Goal: Information Seeking & Learning: Learn about a topic

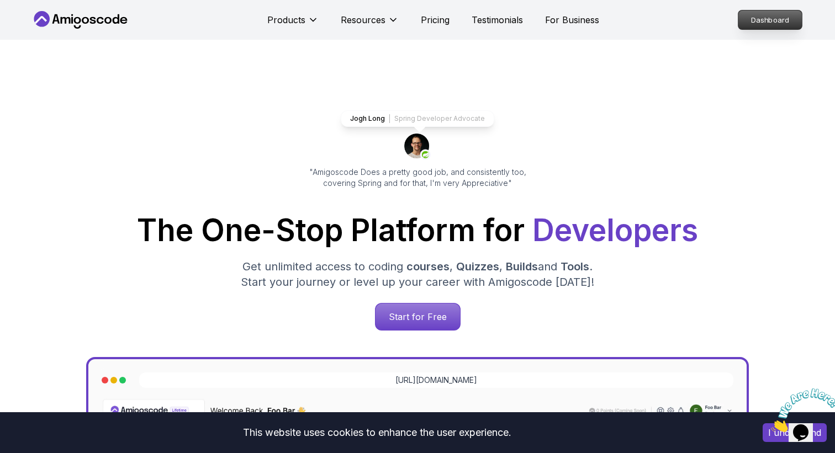
click at [777, 22] on p "Dashboard" at bounding box center [770, 19] width 64 height 19
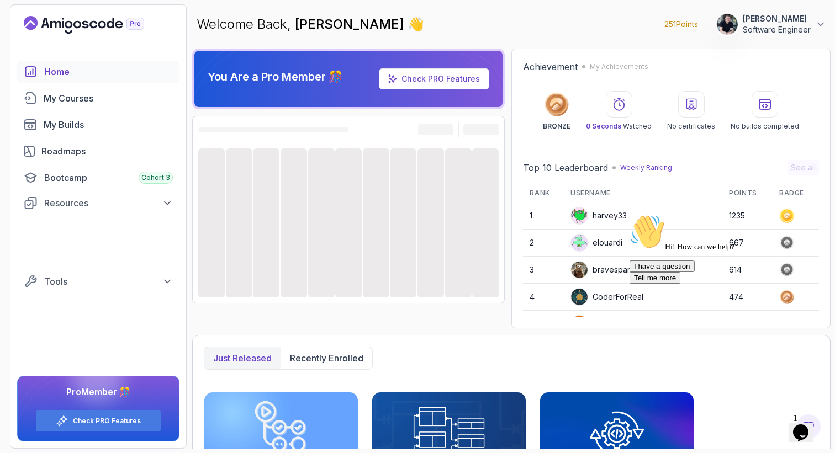
click at [630, 214] on icon "Chat attention grabber" at bounding box center [630, 214] width 0 height 0
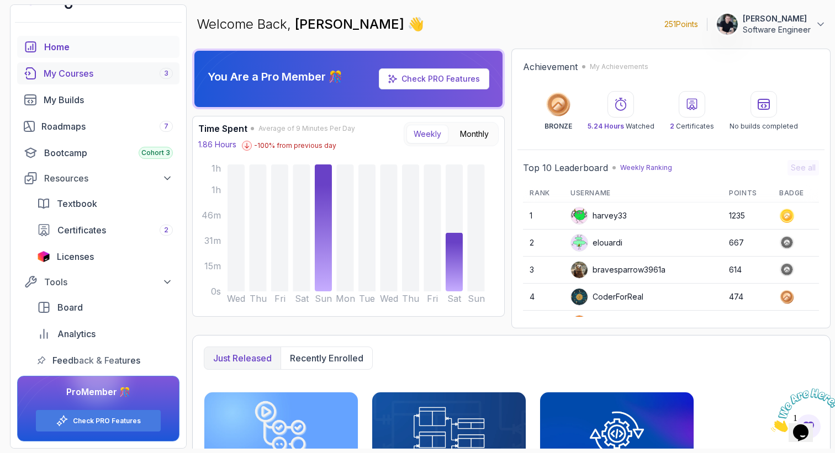
scroll to position [25, 0]
click at [116, 79] on div "My Courses 3" at bounding box center [108, 73] width 129 height 13
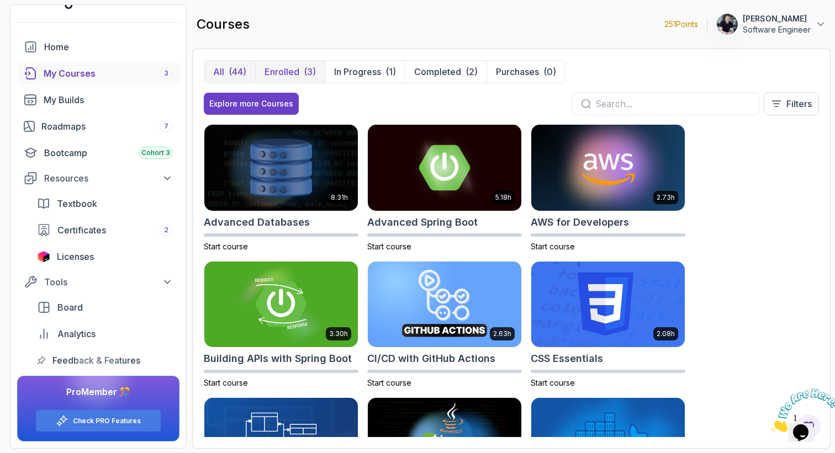
click at [289, 68] on p "Enrolled" at bounding box center [282, 71] width 35 height 13
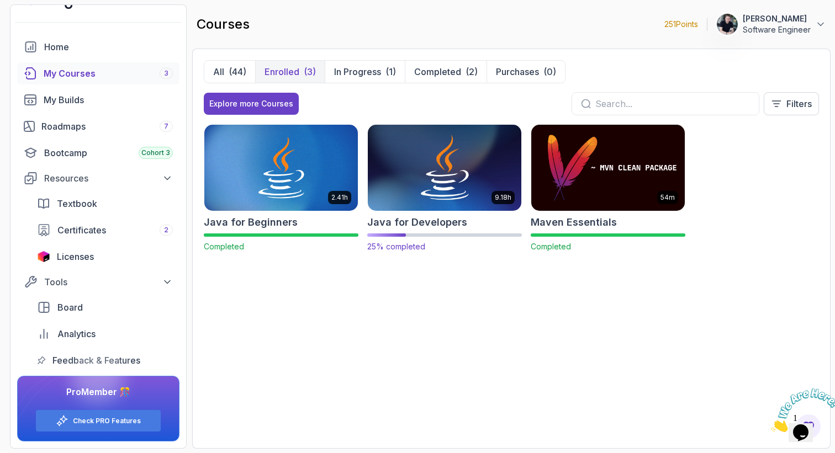
click at [449, 198] on img at bounding box center [444, 168] width 161 height 90
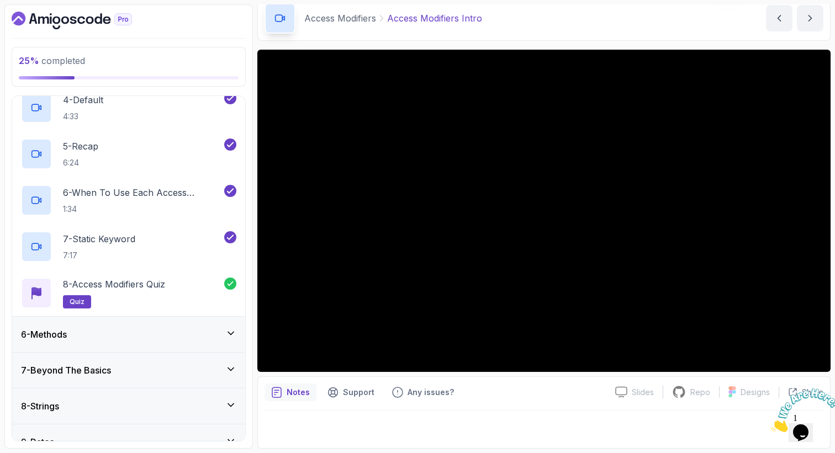
scroll to position [324, 0]
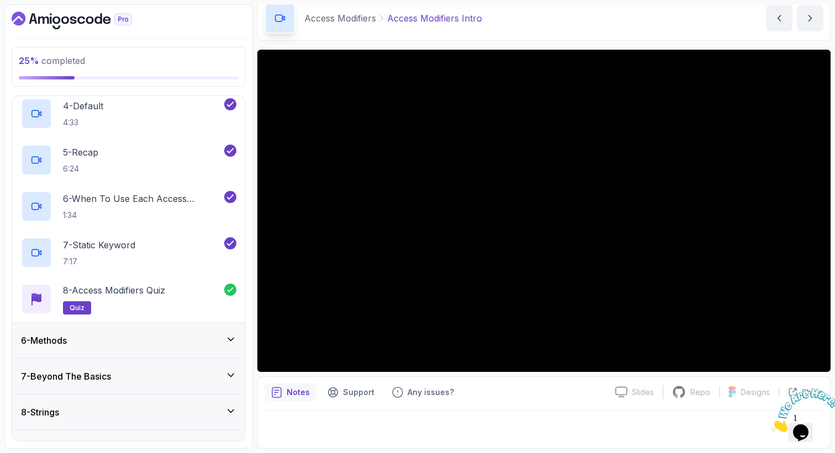
click at [186, 332] on div "6 - Methods" at bounding box center [128, 340] width 233 height 35
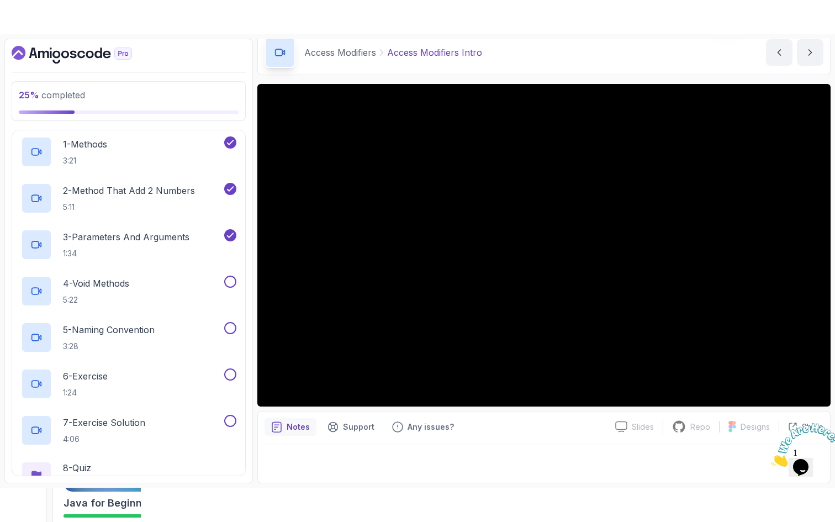
scroll to position [186, 0]
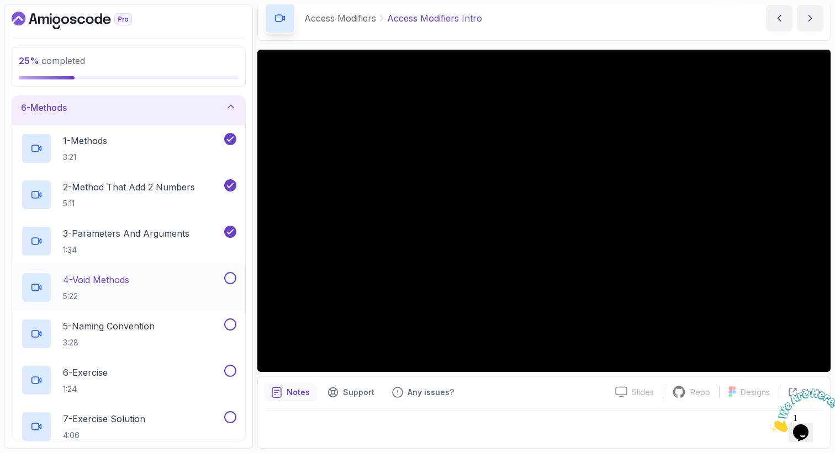
click at [182, 286] on div "4 - Void Methods 5:22" at bounding box center [121, 287] width 201 height 31
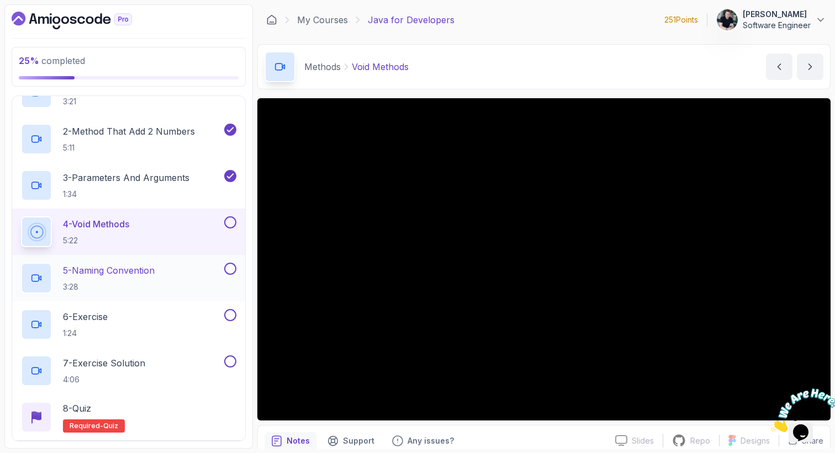
scroll to position [243, 0]
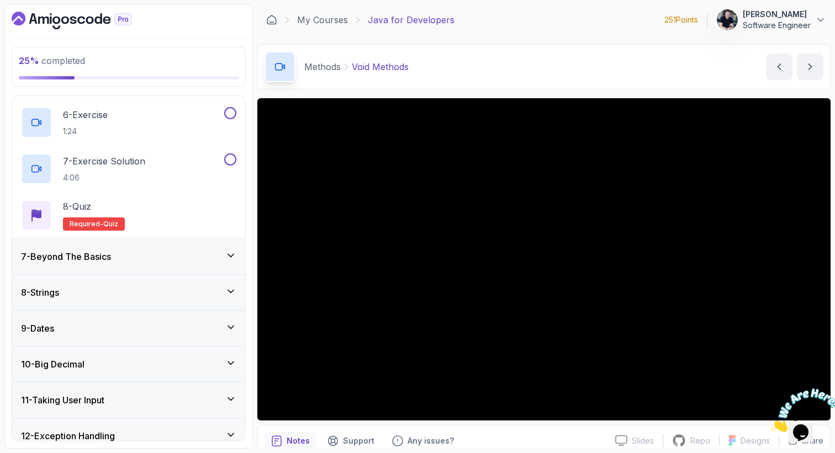
click at [139, 254] on div "7 - Beyond The Basics" at bounding box center [128, 256] width 215 height 13
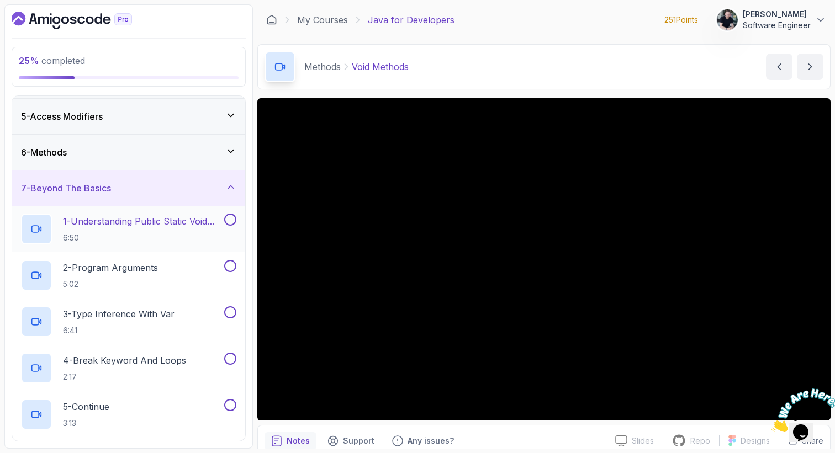
scroll to position [147, 0]
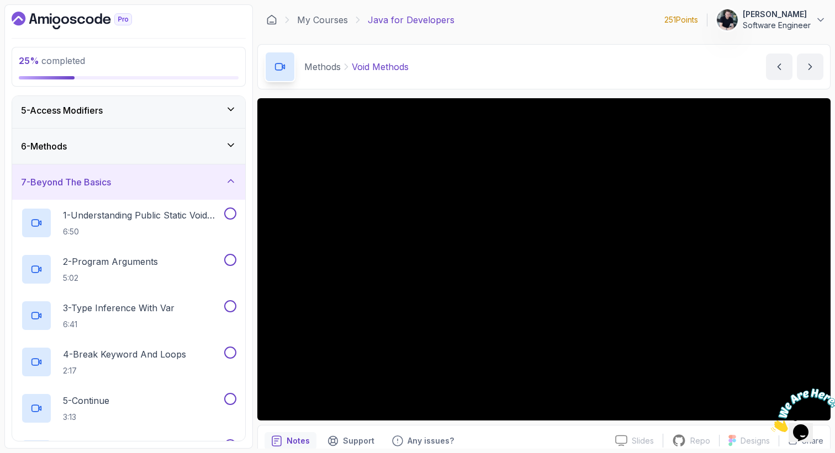
click at [107, 142] on div "6 - Methods" at bounding box center [128, 146] width 215 height 13
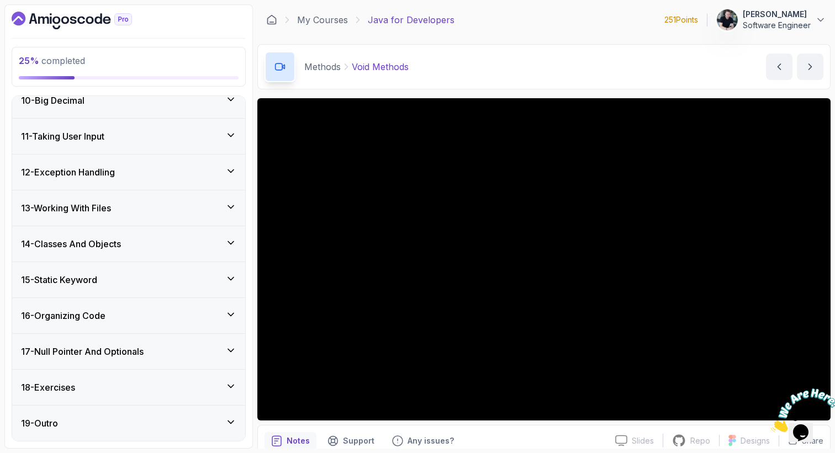
scroll to position [707, 0]
click at [157, 377] on div "18 - Exercises" at bounding box center [128, 387] width 233 height 35
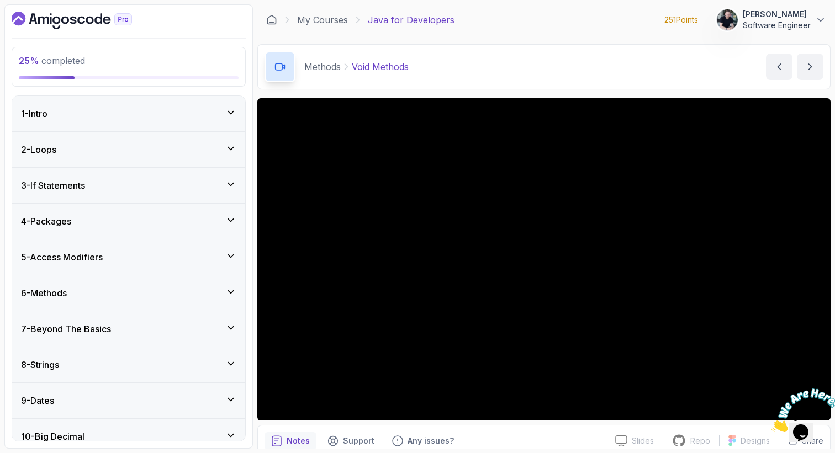
scroll to position [0, 0]
click at [110, 300] on div "6 - Methods" at bounding box center [128, 293] width 233 height 35
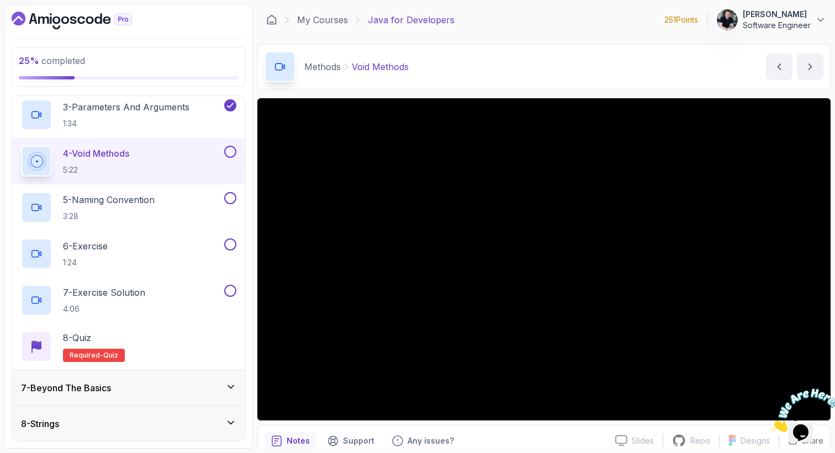
scroll to position [297, 0]
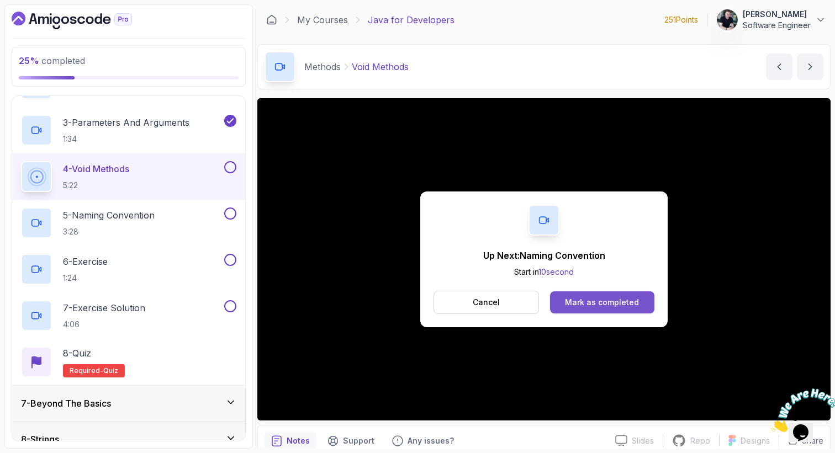
click at [585, 293] on button "Mark as completed" at bounding box center [602, 303] width 104 height 22
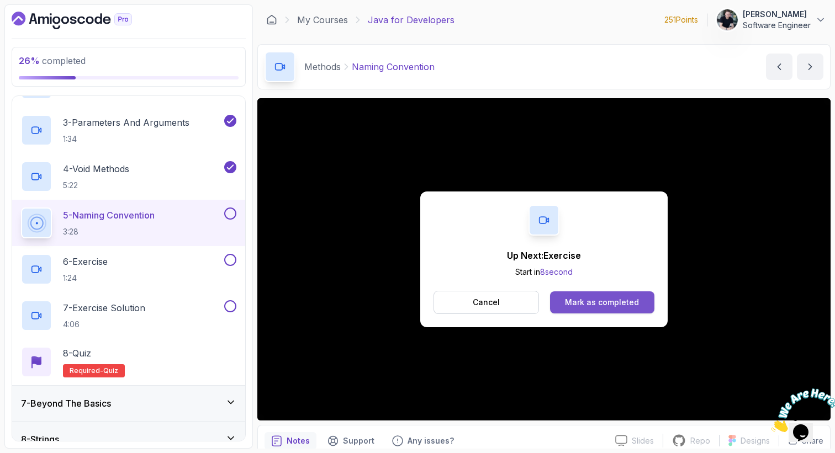
click at [563, 302] on button "Mark as completed" at bounding box center [602, 303] width 104 height 22
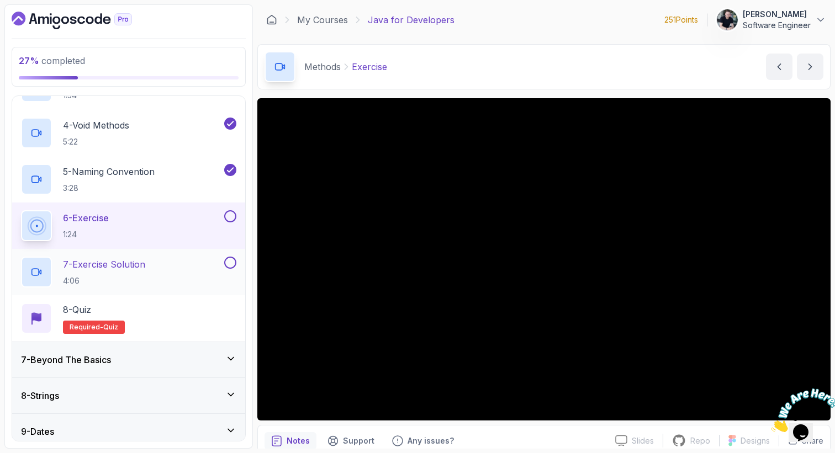
scroll to position [341, 0]
click at [771, 425] on icon "Close" at bounding box center [771, 429] width 0 height 9
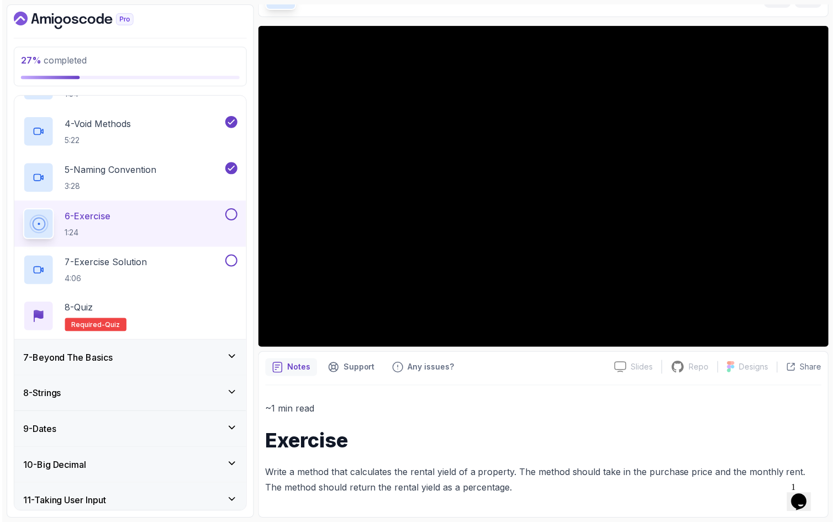
scroll to position [72, 0]
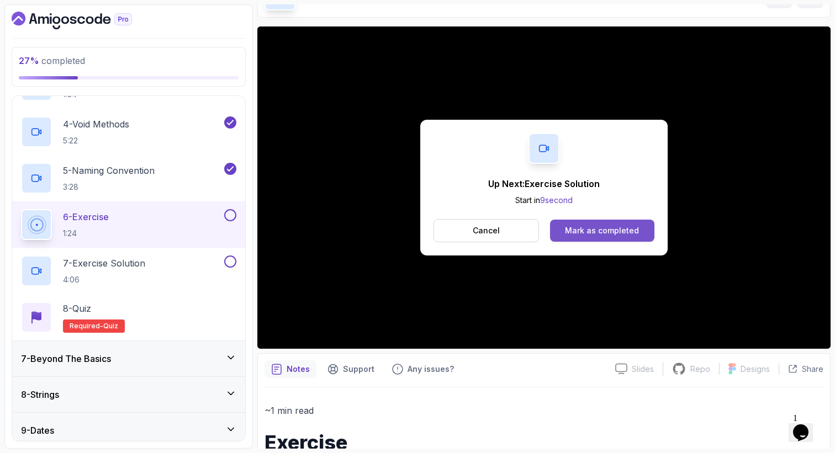
click at [572, 231] on div "Mark as completed" at bounding box center [602, 230] width 74 height 11
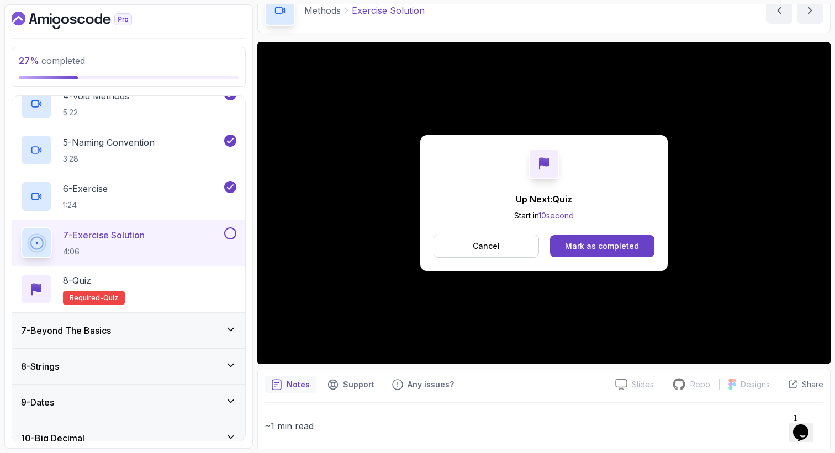
scroll to position [378, 0]
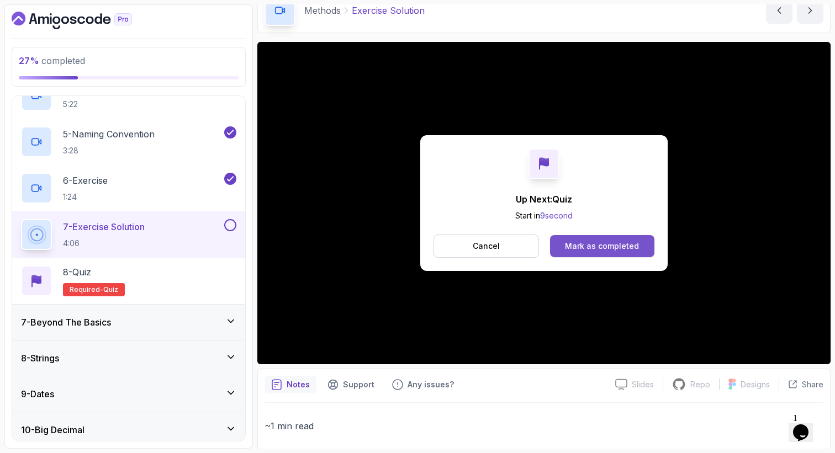
click at [605, 241] on div "Mark as completed" at bounding box center [602, 246] width 74 height 11
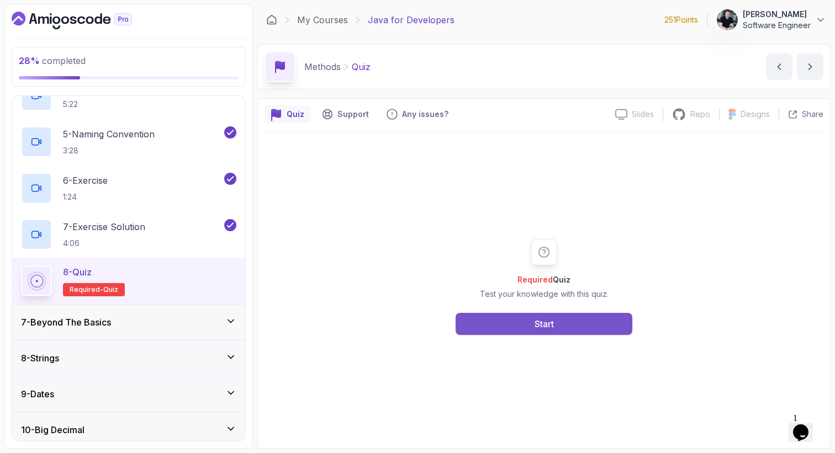
click at [540, 328] on div "Start" at bounding box center [544, 324] width 19 height 13
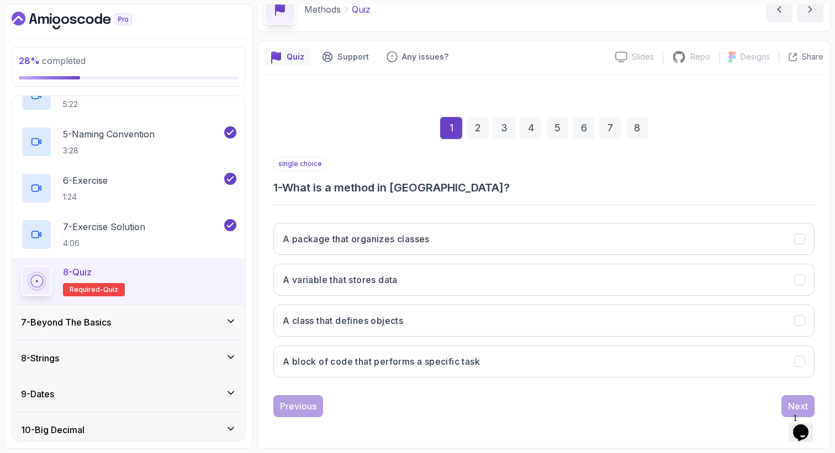
scroll to position [57, 0]
click at [371, 370] on button "A block of code that performs a specific task" at bounding box center [543, 362] width 541 height 32
click at [473, 131] on div "2" at bounding box center [478, 128] width 22 height 22
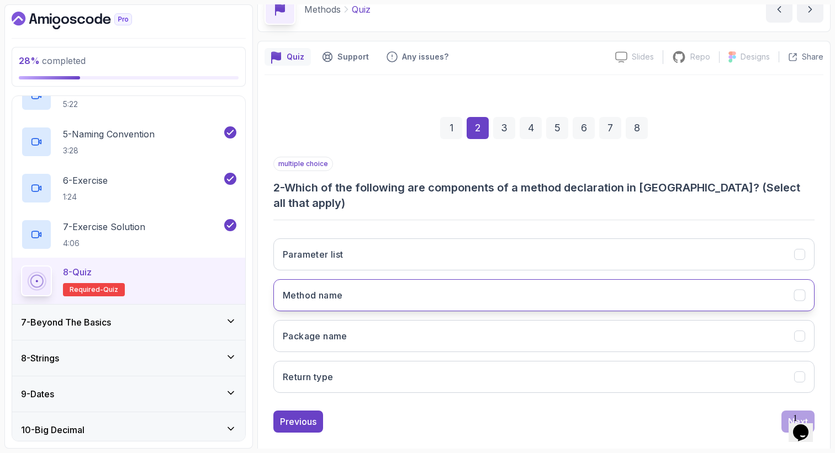
click at [384, 291] on button "Method name" at bounding box center [543, 295] width 541 height 32
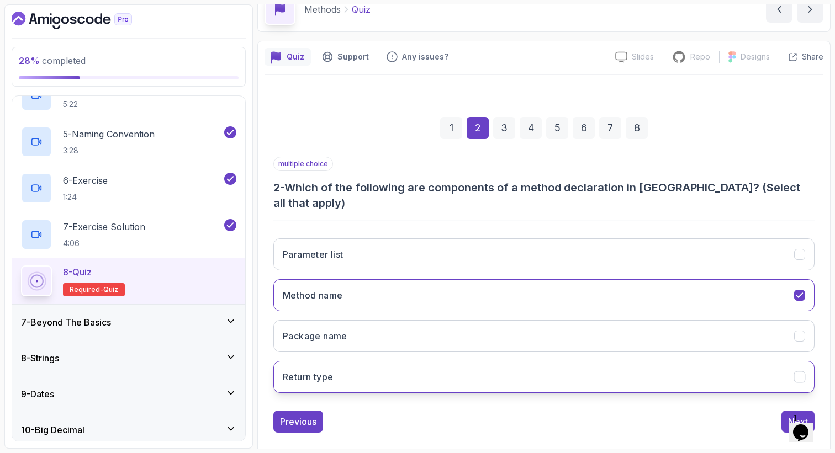
click at [366, 369] on button "Return type" at bounding box center [543, 377] width 541 height 32
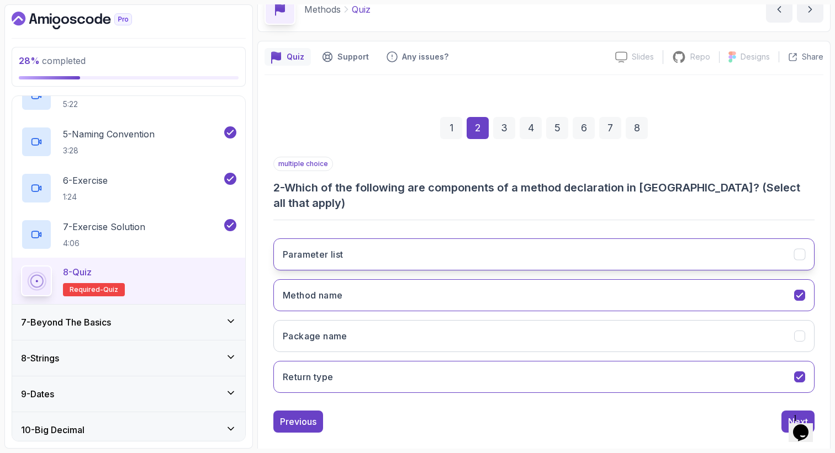
click at [365, 239] on button "Parameter list" at bounding box center [543, 255] width 541 height 32
click at [497, 134] on div "3" at bounding box center [504, 128] width 22 height 22
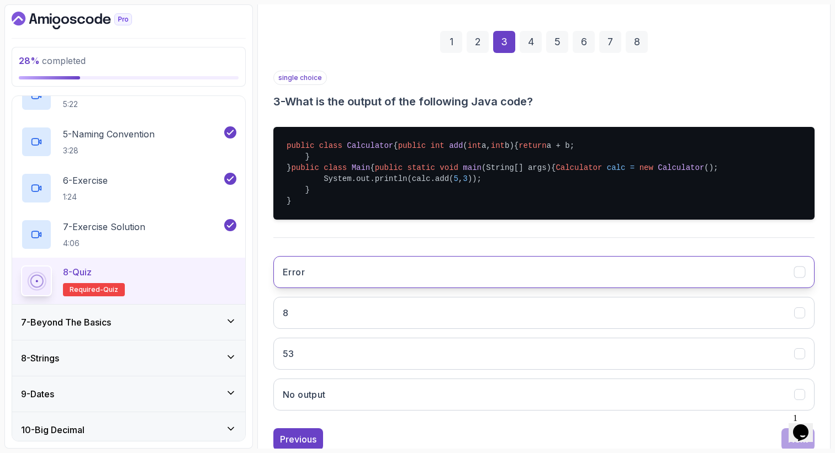
scroll to position [198, 0]
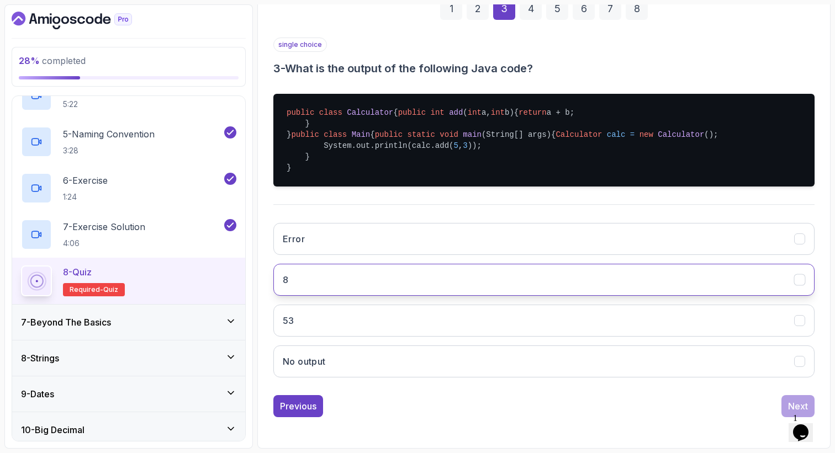
click at [438, 296] on button "8" at bounding box center [543, 280] width 541 height 32
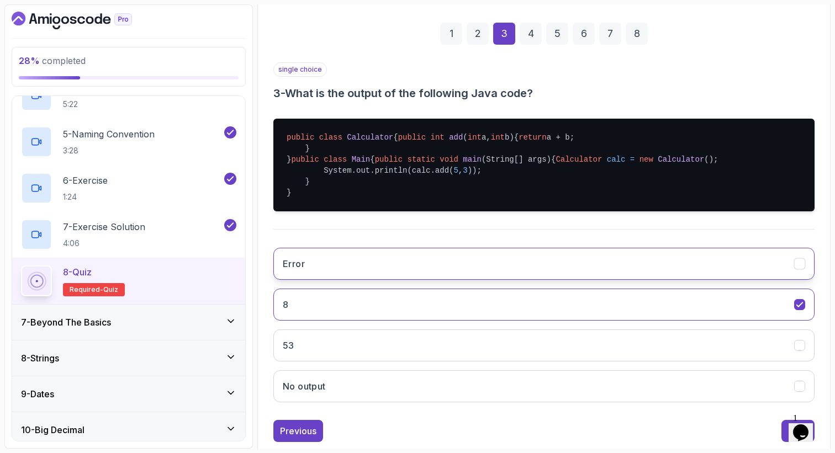
scroll to position [149, 0]
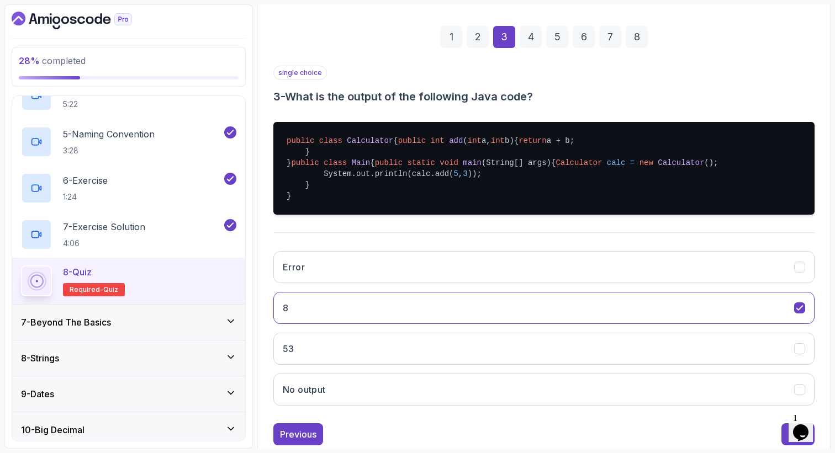
click at [527, 42] on div "4" at bounding box center [531, 37] width 22 height 22
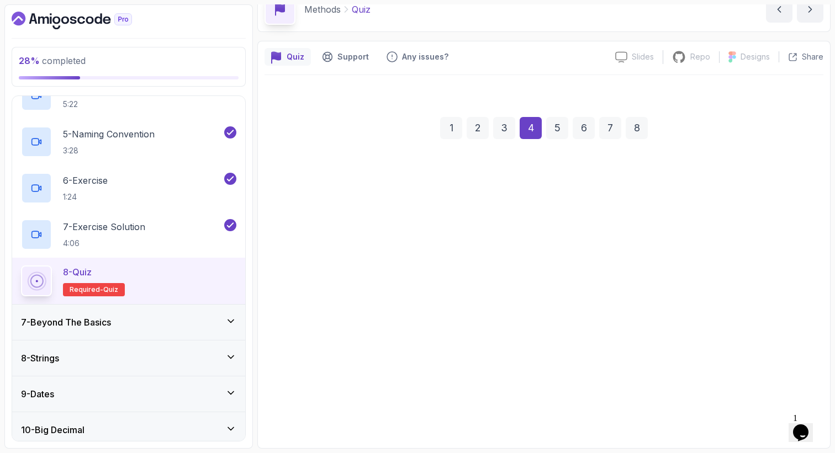
scroll to position [57, 0]
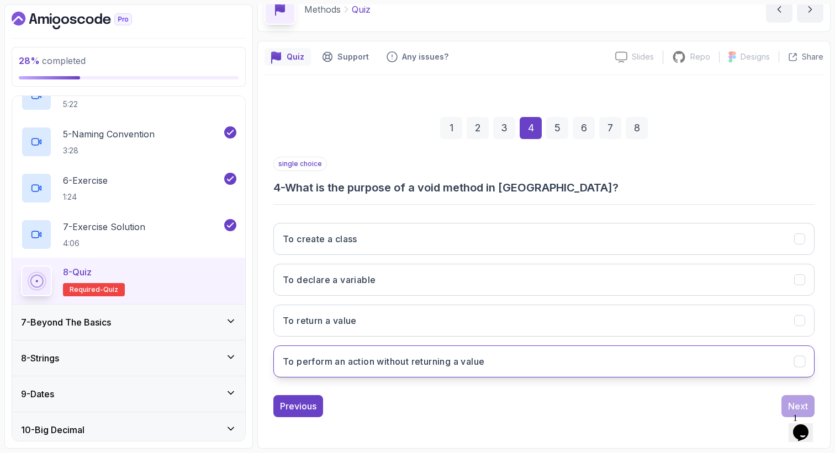
click at [418, 367] on h3 "To perform an action without returning a value" at bounding box center [384, 361] width 202 height 13
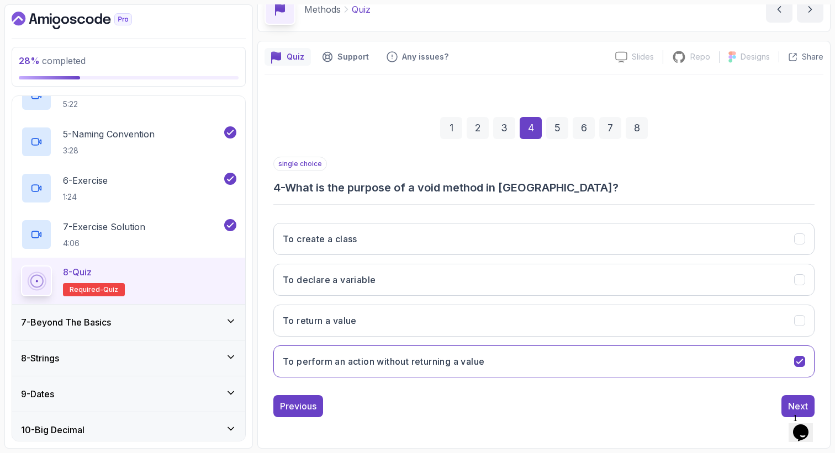
click at [555, 138] on div "5" at bounding box center [557, 128] width 22 height 22
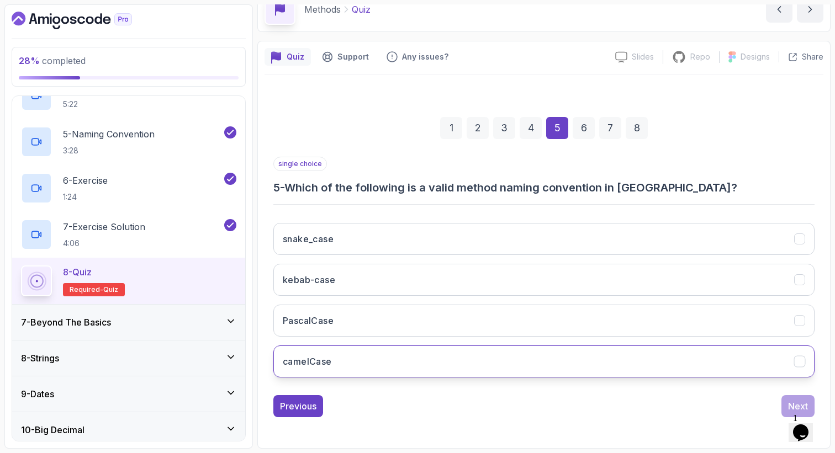
click at [339, 358] on button "camelCase" at bounding box center [543, 362] width 541 height 32
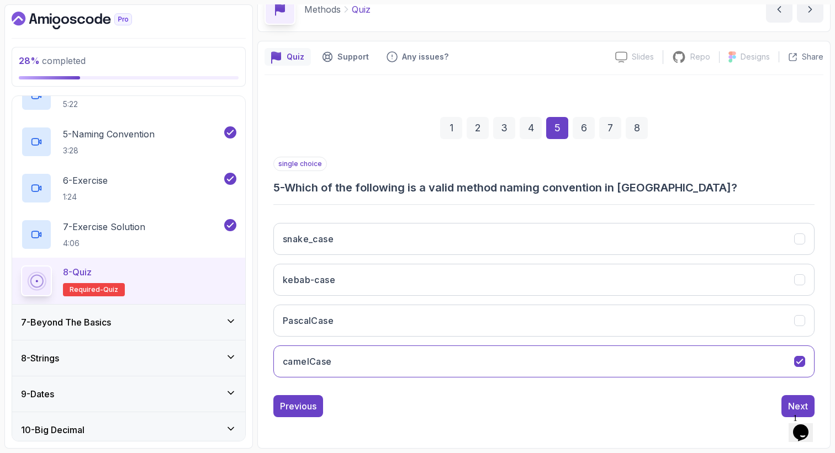
click at [583, 125] on div "6" at bounding box center [584, 128] width 22 height 22
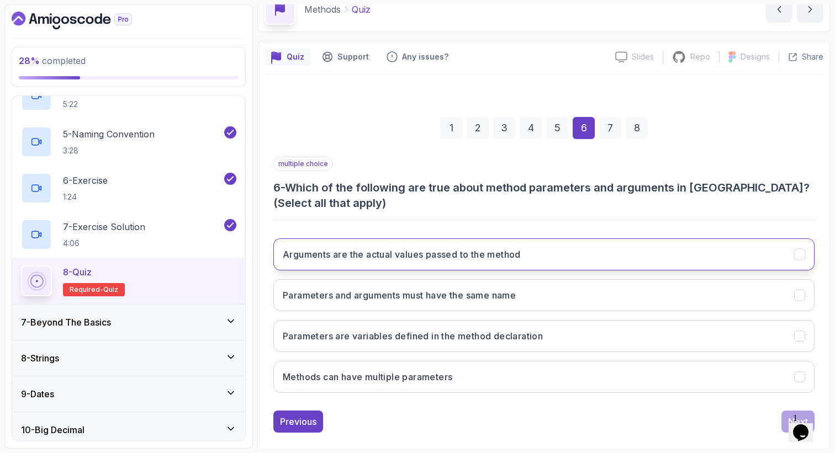
click at [429, 260] on h3 "Arguments are the actual values passed to the method" at bounding box center [402, 254] width 238 height 13
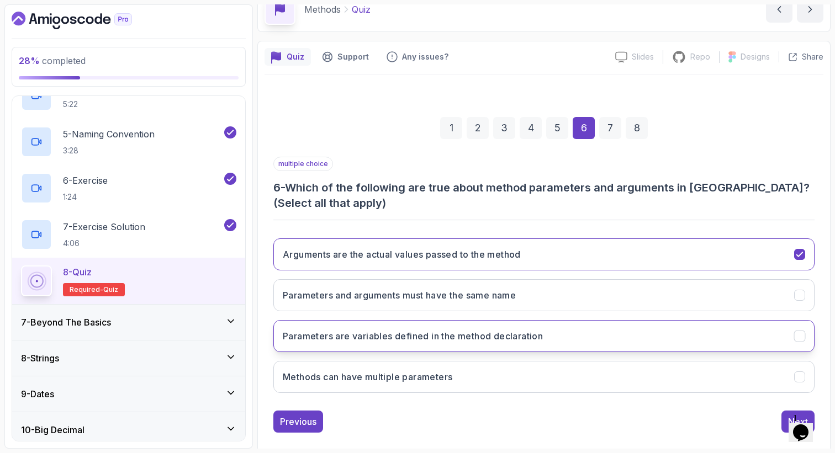
click at [430, 347] on button "Parameters are variables defined in the method declaration" at bounding box center [543, 336] width 541 height 32
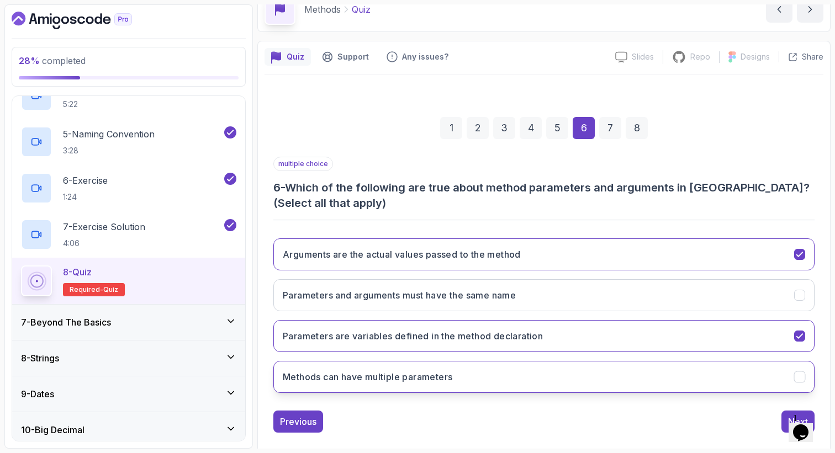
click at [437, 378] on h3 "Methods can have multiple parameters" at bounding box center [368, 377] width 170 height 13
click at [608, 123] on div "7" at bounding box center [610, 128] width 22 height 22
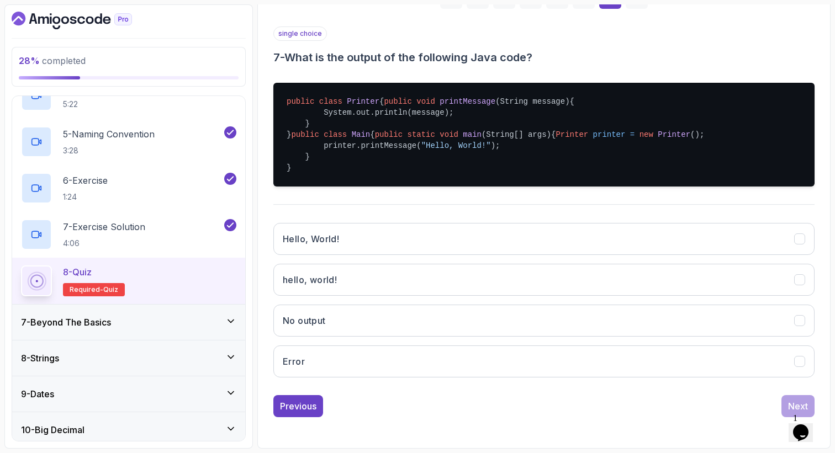
scroll to position [212, 0]
click at [414, 255] on button "Hello, World!" at bounding box center [543, 239] width 541 height 32
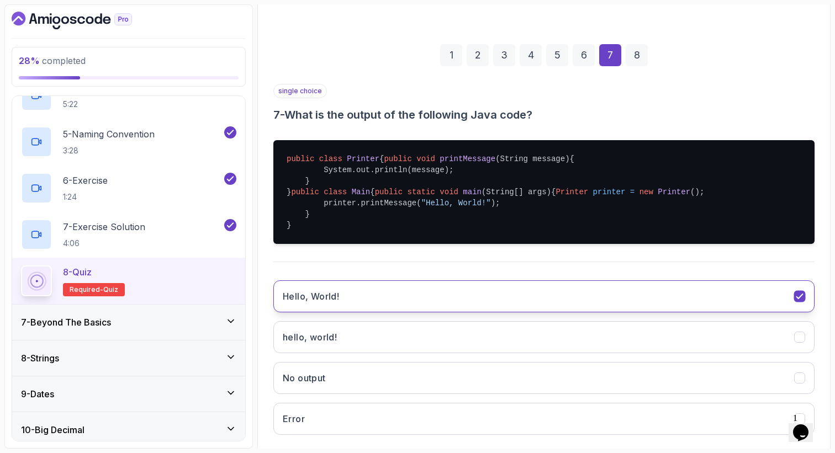
scroll to position [130, 0]
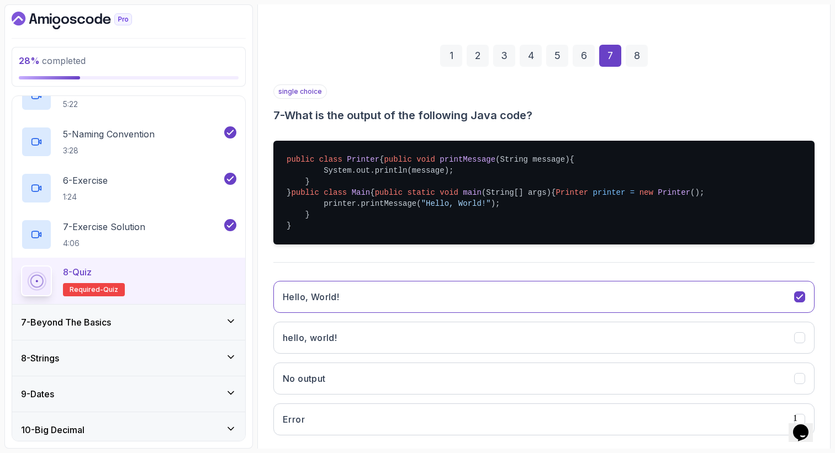
click at [632, 56] on div "8" at bounding box center [637, 56] width 22 height 22
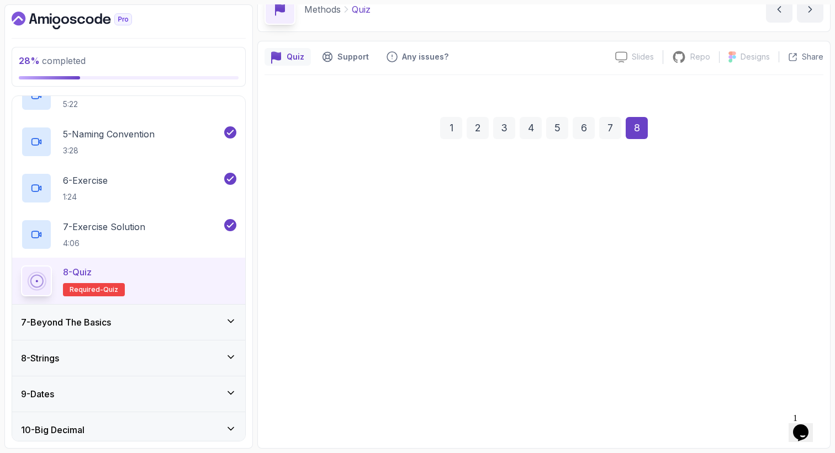
scroll to position [57, 0]
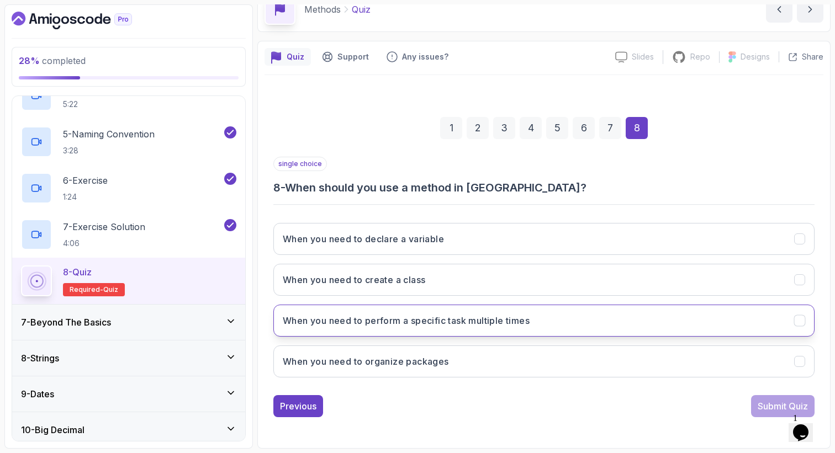
click at [435, 329] on button "When you need to perform a specific task multiple times" at bounding box center [543, 321] width 541 height 32
click at [762, 408] on div "Submit Quiz" at bounding box center [783, 406] width 50 height 13
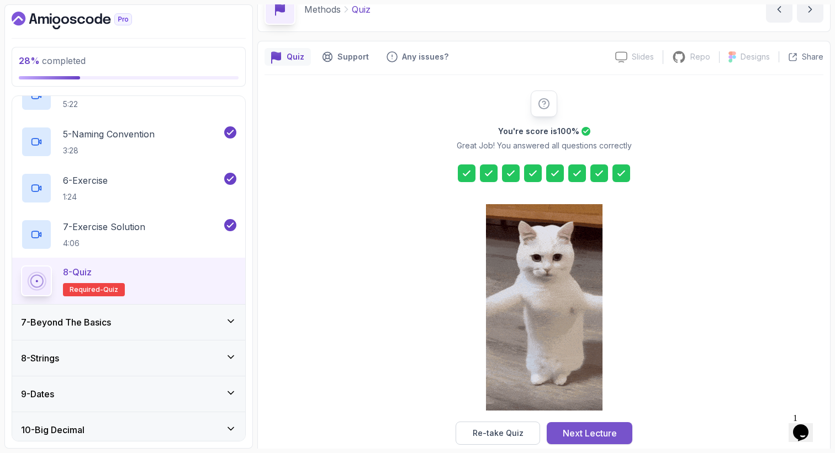
click at [603, 439] on div "Next Lecture" at bounding box center [590, 433] width 54 height 13
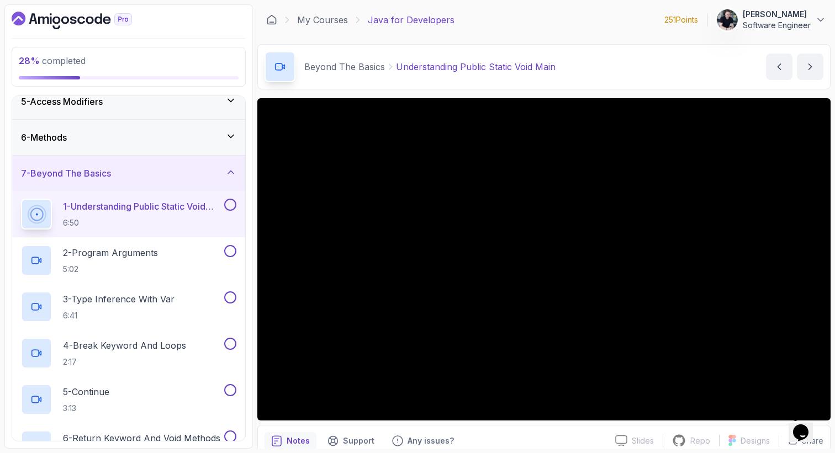
scroll to position [164, 0]
